Goal: Use online tool/utility: Utilize a website feature to perform a specific function

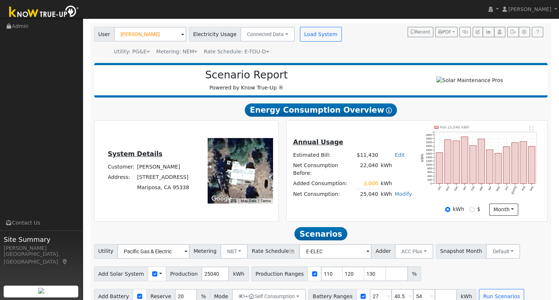
scroll to position [47, 0]
click at [160, 36] on input "[PERSON_NAME]" at bounding box center [150, 34] width 72 height 15
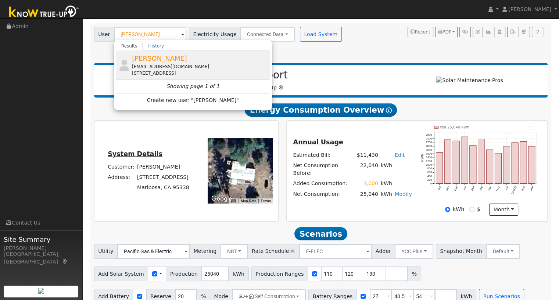
click at [157, 56] on span "[PERSON_NAME]" at bounding box center [159, 58] width 55 height 8
type input "[PERSON_NAME]"
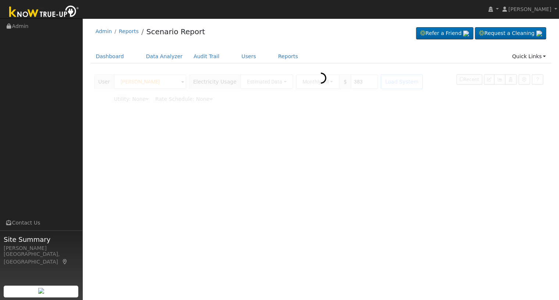
scroll to position [0, 0]
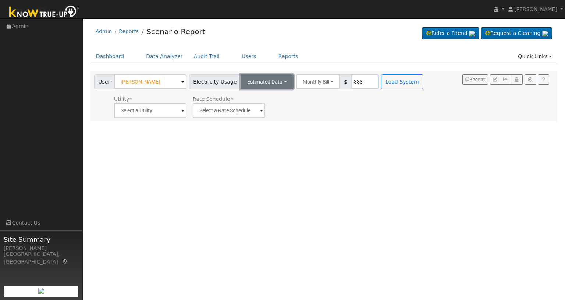
click at [278, 85] on button "Estimated Data" at bounding box center [267, 81] width 53 height 15
click at [264, 98] on link "Connected Data" at bounding box center [267, 98] width 52 height 10
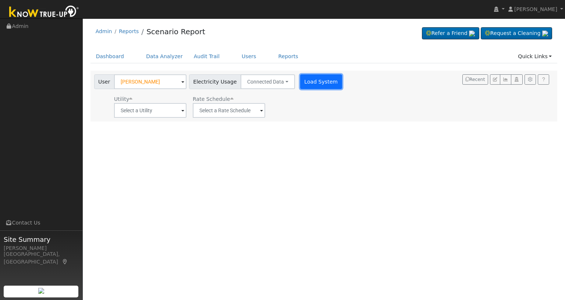
click at [300, 88] on button "Load System" at bounding box center [321, 81] width 42 height 15
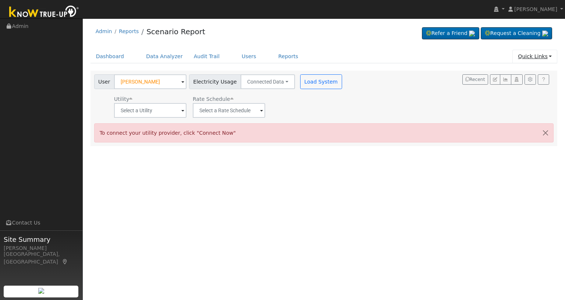
click at [543, 58] on link "Quick Links" at bounding box center [534, 57] width 45 height 14
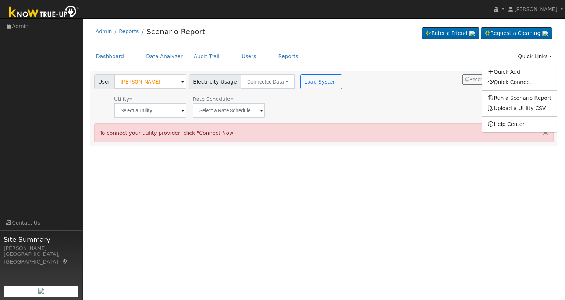
click at [431, 110] on div "User [PERSON_NAME] Account Default Account Default Account [STREET_ADDRESS] Pri…" at bounding box center [323, 95] width 460 height 46
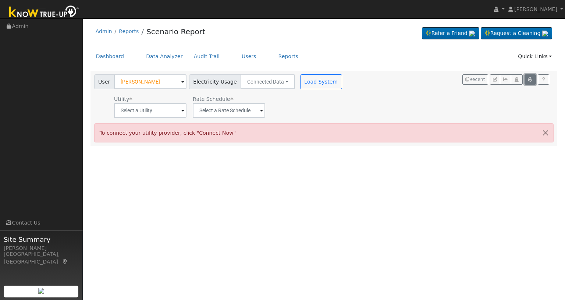
click at [526, 81] on button "button" at bounding box center [529, 79] width 11 height 10
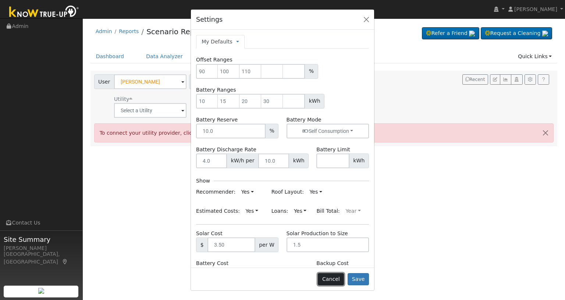
click at [334, 275] on button "Cancel" at bounding box center [331, 279] width 26 height 13
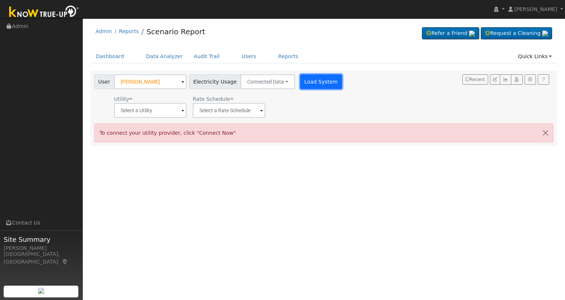
click at [317, 81] on button "Load System" at bounding box center [321, 81] width 42 height 15
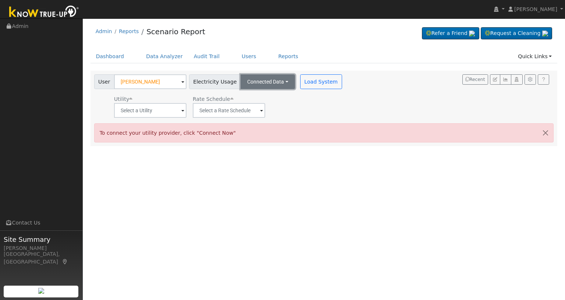
click at [271, 86] on button "Connected Data" at bounding box center [268, 81] width 54 height 15
click at [262, 105] on link "Estimated Data" at bounding box center [268, 108] width 52 height 10
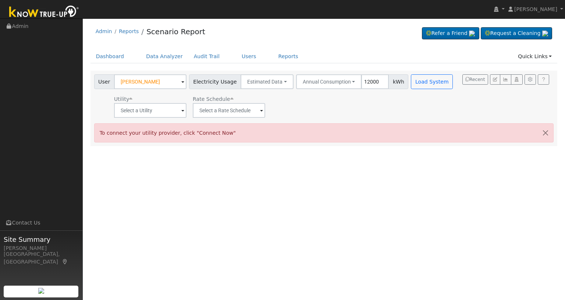
type input "12000"
click at [182, 109] on span at bounding box center [182, 111] width 3 height 8
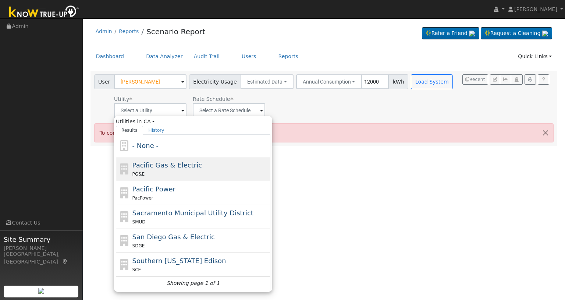
click at [169, 166] on span "Pacific Gas & Electric" at bounding box center [167, 165] width 70 height 8
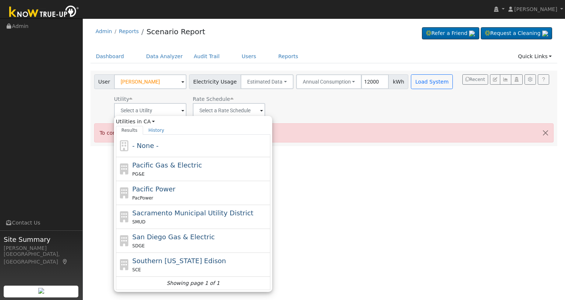
type input "Pacific Gas & Electric"
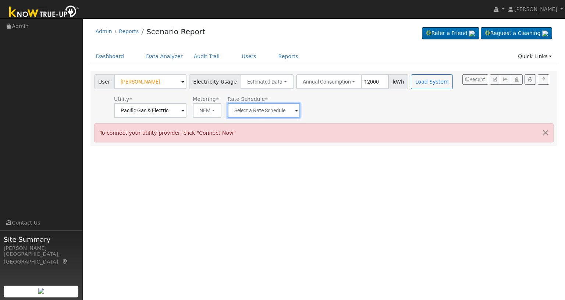
click at [247, 111] on input "text" at bounding box center [264, 110] width 72 height 15
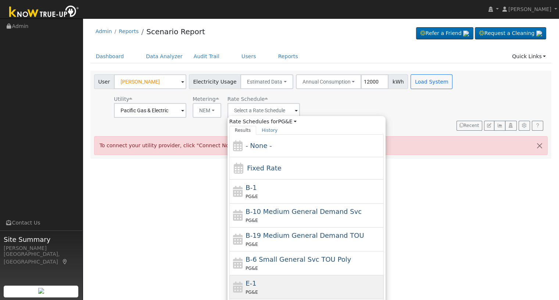
click at [254, 281] on div "E-1 PG&E" at bounding box center [314, 287] width 136 height 18
type input "E-1"
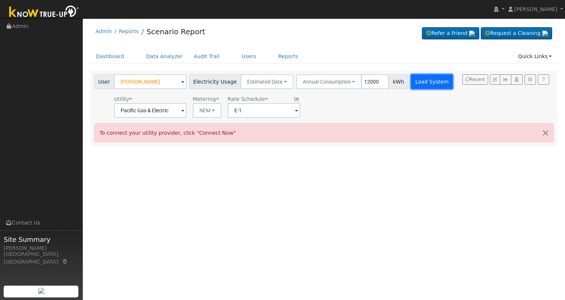
click at [411, 84] on button "Load System" at bounding box center [432, 81] width 42 height 15
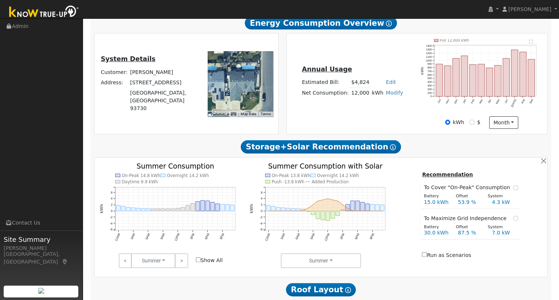
scroll to position [196, 0]
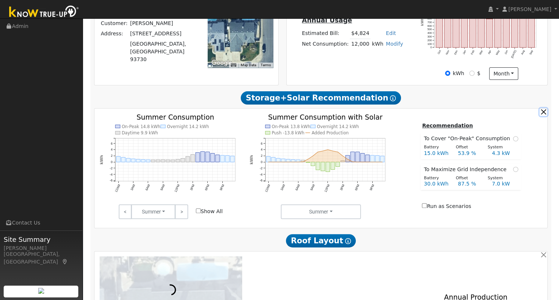
click at [541, 116] on button "button" at bounding box center [544, 112] width 8 height 8
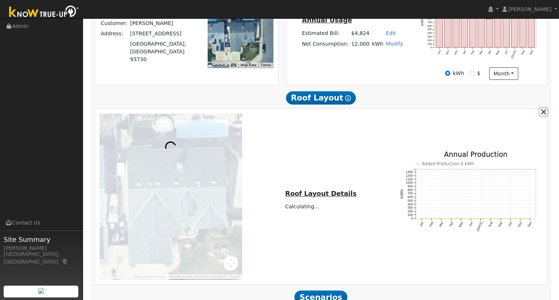
click at [541, 116] on button "button" at bounding box center [544, 112] width 8 height 8
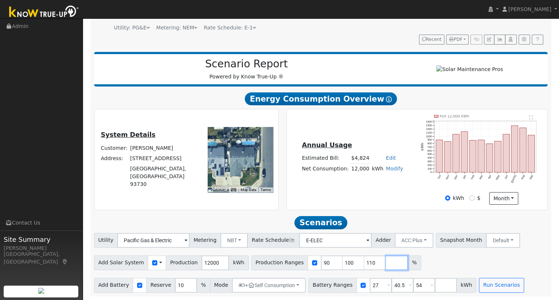
click at [386, 264] on input "number" at bounding box center [397, 262] width 22 height 15
type input "120"
drag, startPoint x: 317, startPoint y: 261, endPoint x: 305, endPoint y: 261, distance: 12.5
click at [305, 261] on div "Production Ranges 90 100 110 120 %" at bounding box center [348, 262] width 192 height 15
type input "100"
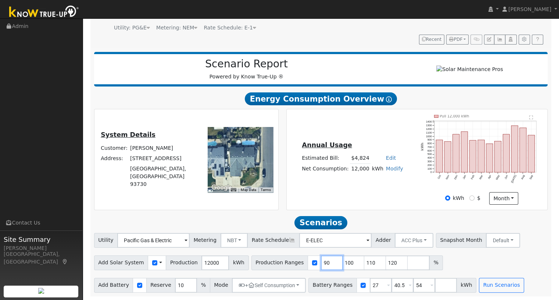
type input "110"
type input "120"
type input "100"
drag, startPoint x: 364, startPoint y: 282, endPoint x: 355, endPoint y: 286, distance: 10.1
click at [355, 286] on div "Battery Ranges 27 Overrides Reserve % Mode None None Self Consumption Peak Savi…" at bounding box center [393, 285] width 168 height 15
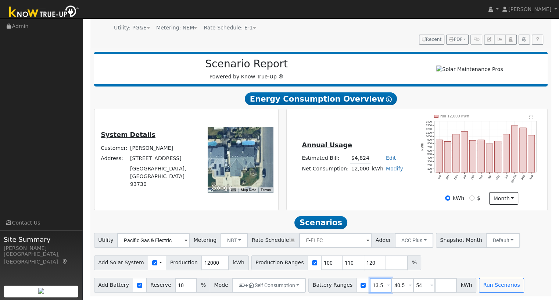
type input "13.5"
type input "27"
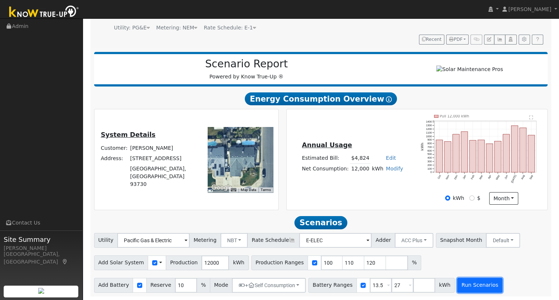
click at [469, 281] on button "Run Scenarios" at bounding box center [480, 285] width 45 height 15
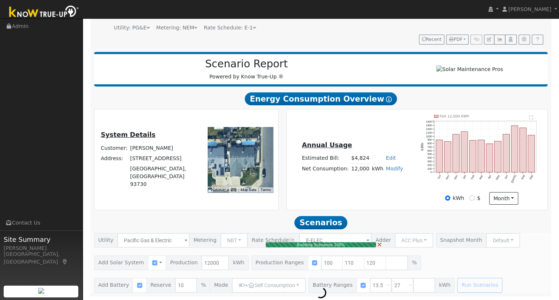
type input "$28,000"
type input "$21,200"
type input "$14,760"
type input "8.0"
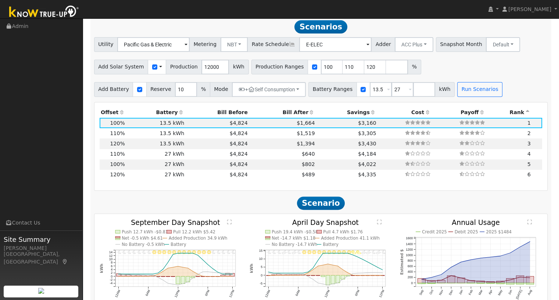
scroll to position [0, 0]
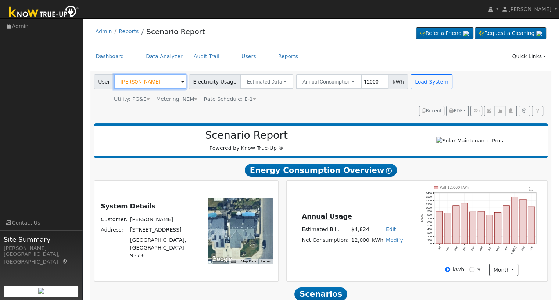
click at [153, 77] on input "[PERSON_NAME]" at bounding box center [150, 81] width 72 height 15
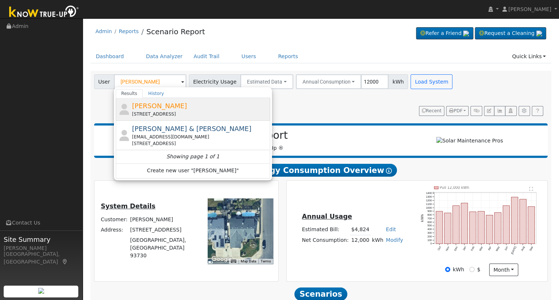
click at [173, 108] on span "[PERSON_NAME]" at bounding box center [159, 106] width 55 height 8
type input "[PERSON_NAME]"
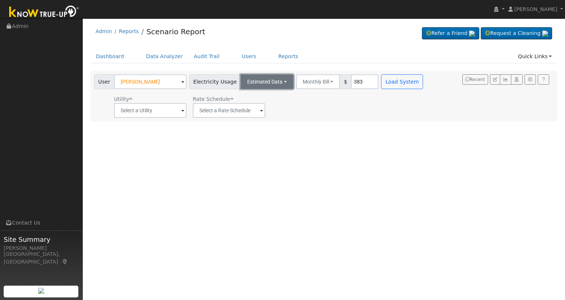
click at [277, 82] on button "Estimated Data" at bounding box center [267, 81] width 53 height 15
click at [263, 105] on link "Estimated Data" at bounding box center [267, 108] width 52 height 10
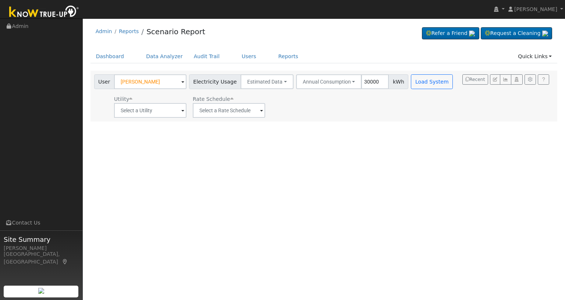
type input "30000"
click at [168, 107] on input "text" at bounding box center [150, 110] width 72 height 15
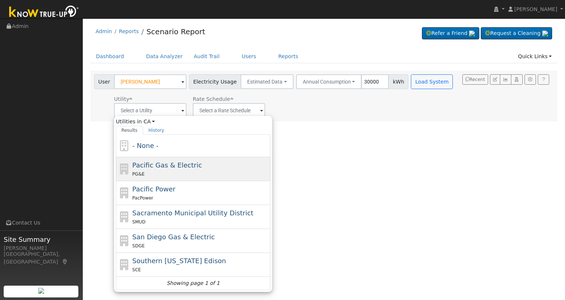
click at [157, 162] on span "Pacific Gas & Electric" at bounding box center [167, 165] width 70 height 8
type input "Pacific Gas & Electric"
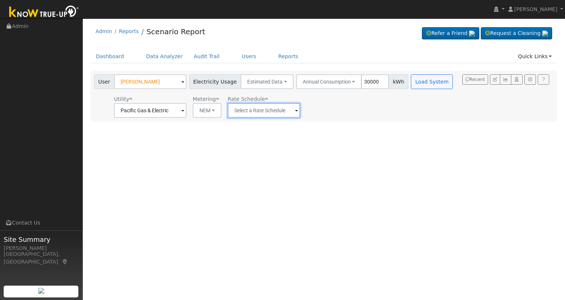
click at [267, 117] on input "text" at bounding box center [264, 110] width 72 height 15
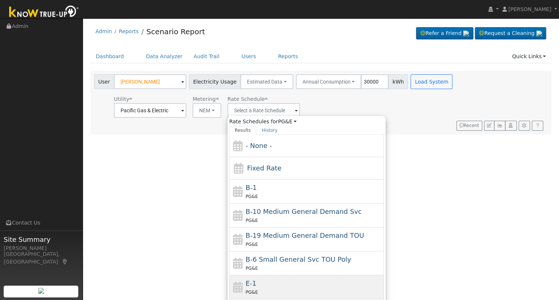
click at [248, 279] on span "E-1" at bounding box center [251, 283] width 11 height 8
type input "E-1"
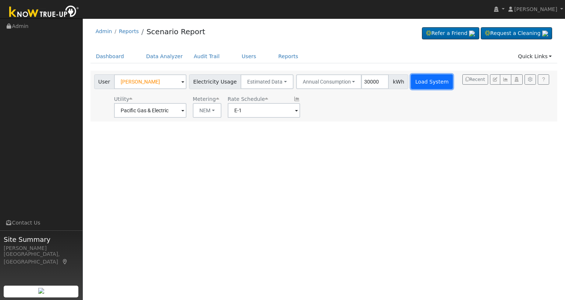
click at [418, 77] on button "Load System" at bounding box center [432, 81] width 42 height 15
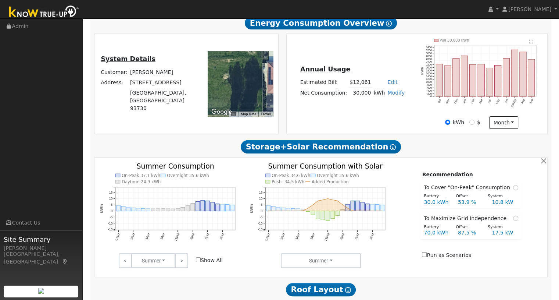
scroll to position [196, 0]
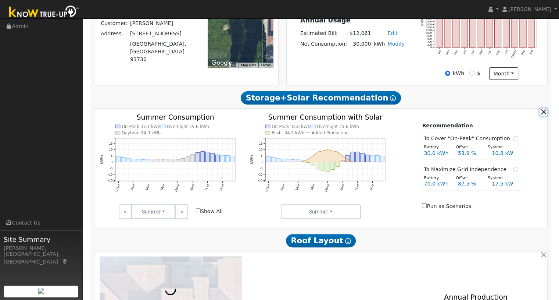
click at [542, 114] on button "button" at bounding box center [544, 112] width 8 height 8
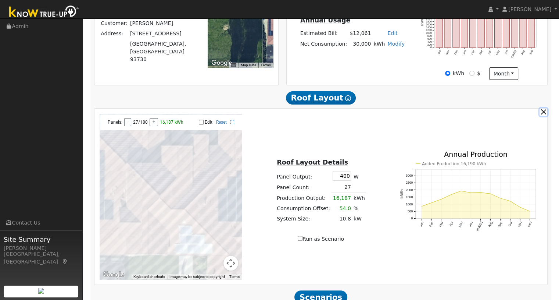
click at [544, 114] on button "button" at bounding box center [544, 112] width 8 height 8
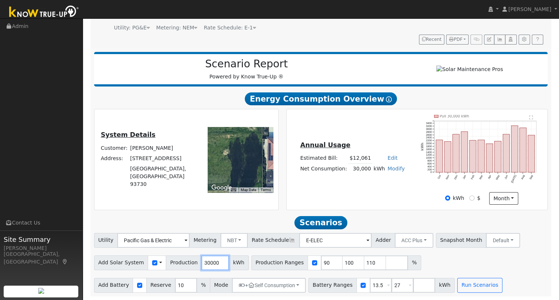
click at [210, 262] on input "30000" at bounding box center [216, 262] width 28 height 15
type input "36305"
drag, startPoint x: 316, startPoint y: 267, endPoint x: 308, endPoint y: 264, distance: 7.9
click at [321, 264] on input "90" at bounding box center [332, 262] width 22 height 15
type input "100"
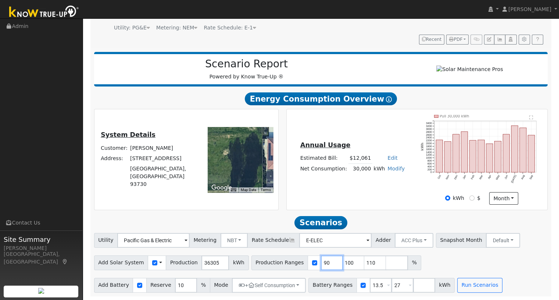
type input "110"
type input "100"
drag, startPoint x: 337, startPoint y: 263, endPoint x: 330, endPoint y: 264, distance: 7.9
click at [343, 264] on input "110" at bounding box center [354, 262] width 22 height 15
drag, startPoint x: 370, startPoint y: 285, endPoint x: 358, endPoint y: 285, distance: 11.8
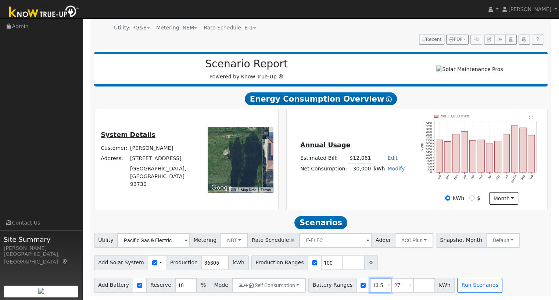
click at [370, 285] on input "13.5" at bounding box center [381, 285] width 22 height 15
type input "27"
type input "50"
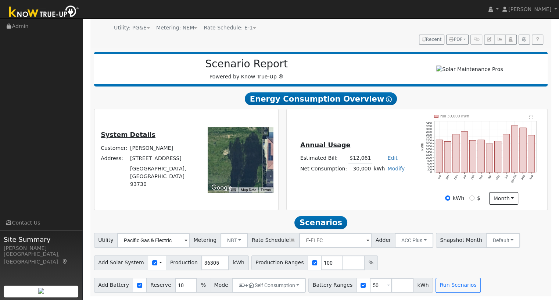
click at [396, 259] on div "Add Solar System Use CSV Data Production 36305 kWh Production Ranges 100 %" at bounding box center [321, 261] width 457 height 17
click at [262, 284] on button "+ Self Consumption" at bounding box center [269, 285] width 74 height 15
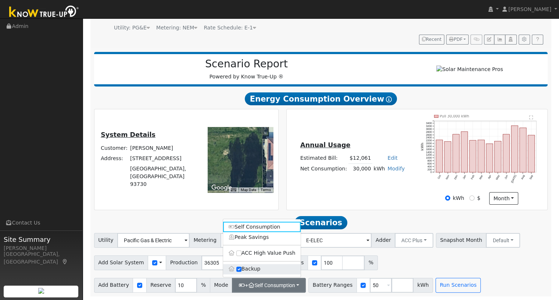
click at [249, 270] on label "Backup" at bounding box center [262, 269] width 78 height 10
click at [242, 270] on input "Backup" at bounding box center [238, 268] width 5 height 5
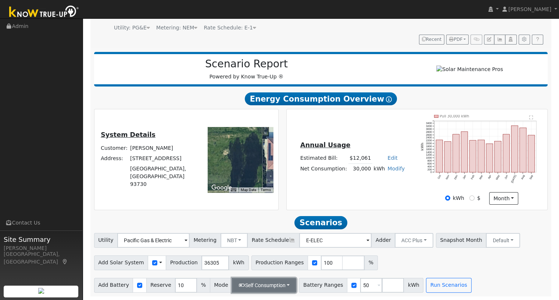
click at [247, 281] on button "Self Consumption" at bounding box center [264, 285] width 64 height 15
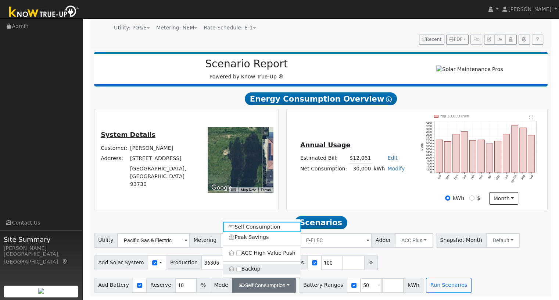
click at [245, 270] on label "Backup" at bounding box center [262, 269] width 78 height 10
click at [242, 270] on input "Backup" at bounding box center [238, 268] width 5 height 5
type input "20"
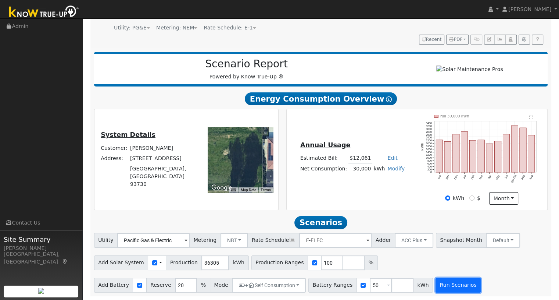
click at [438, 290] on button "Run Scenarios" at bounding box center [458, 285] width 45 height 15
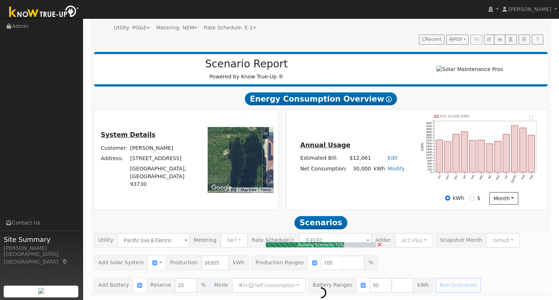
type input "$84,712"
type input "$65,000"
type input "$44,914"
type input "24.2"
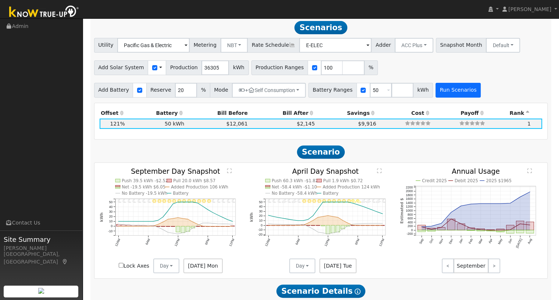
scroll to position [267, 0]
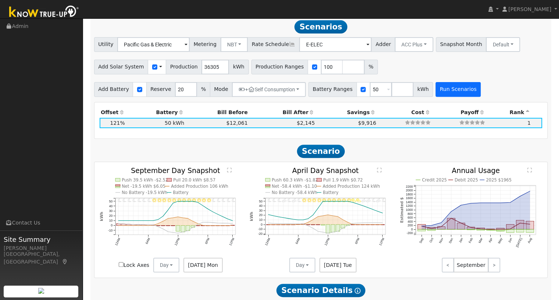
click at [438, 290] on h2 "Scenario Details Show Help" at bounding box center [321, 290] width 454 height 14
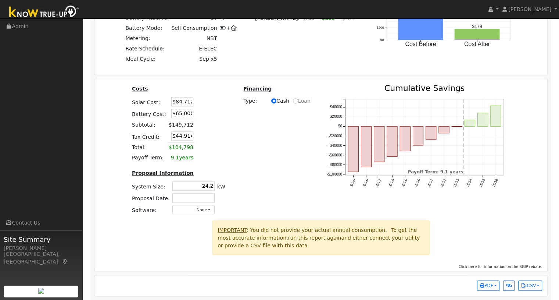
scroll to position [608, 0]
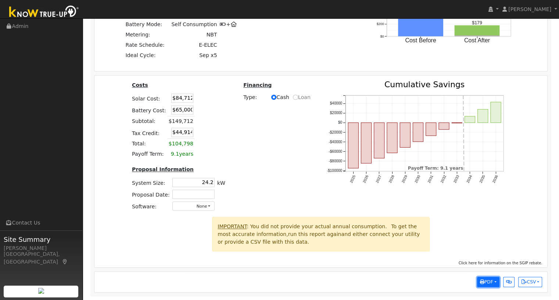
click at [483, 284] on icon "button" at bounding box center [482, 282] width 4 height 4
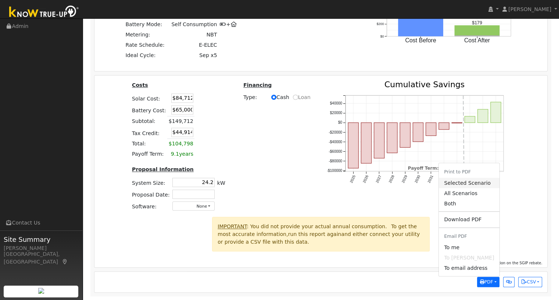
click at [469, 185] on link "Selected Scenario" at bounding box center [469, 183] width 60 height 10
